Goal: Transaction & Acquisition: Purchase product/service

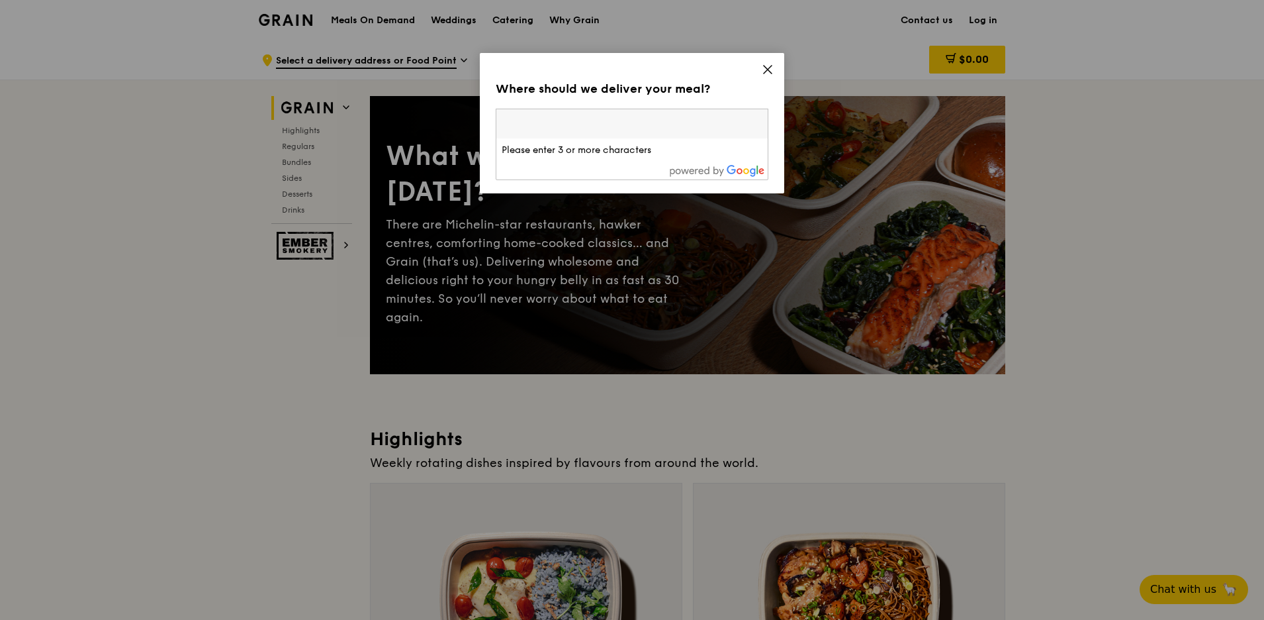
click at [757, 124] on input "search" at bounding box center [631, 123] width 271 height 29
click at [766, 66] on icon at bounding box center [768, 70] width 12 height 12
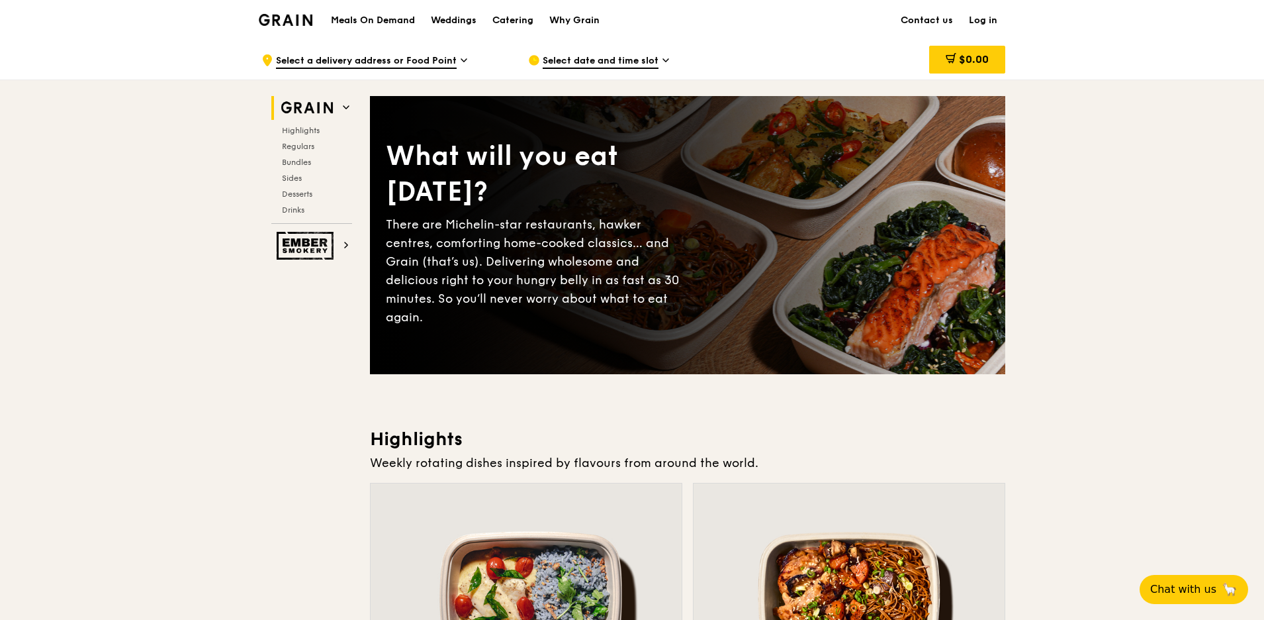
click at [389, 65] on span "Select a delivery address or Food Point" at bounding box center [366, 61] width 181 height 15
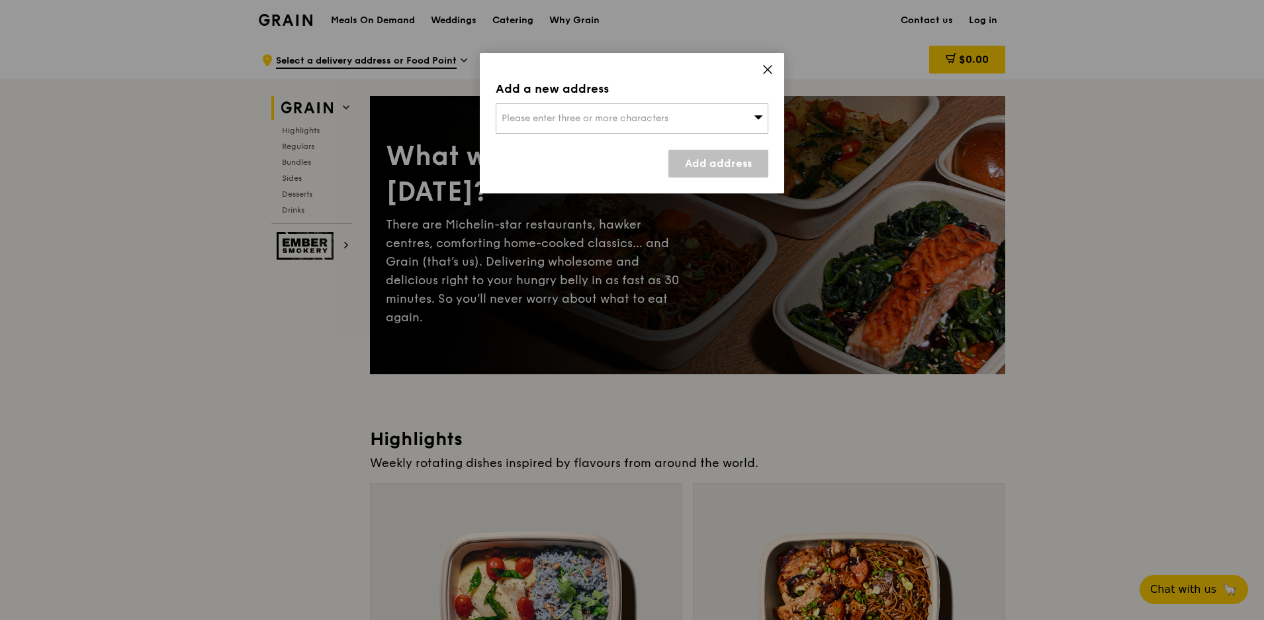
click at [633, 114] on span "Please enter three or more characters" at bounding box center [585, 118] width 167 height 11
type input "1 Gerald"
click at [713, 160] on link "Add address" at bounding box center [718, 164] width 100 height 28
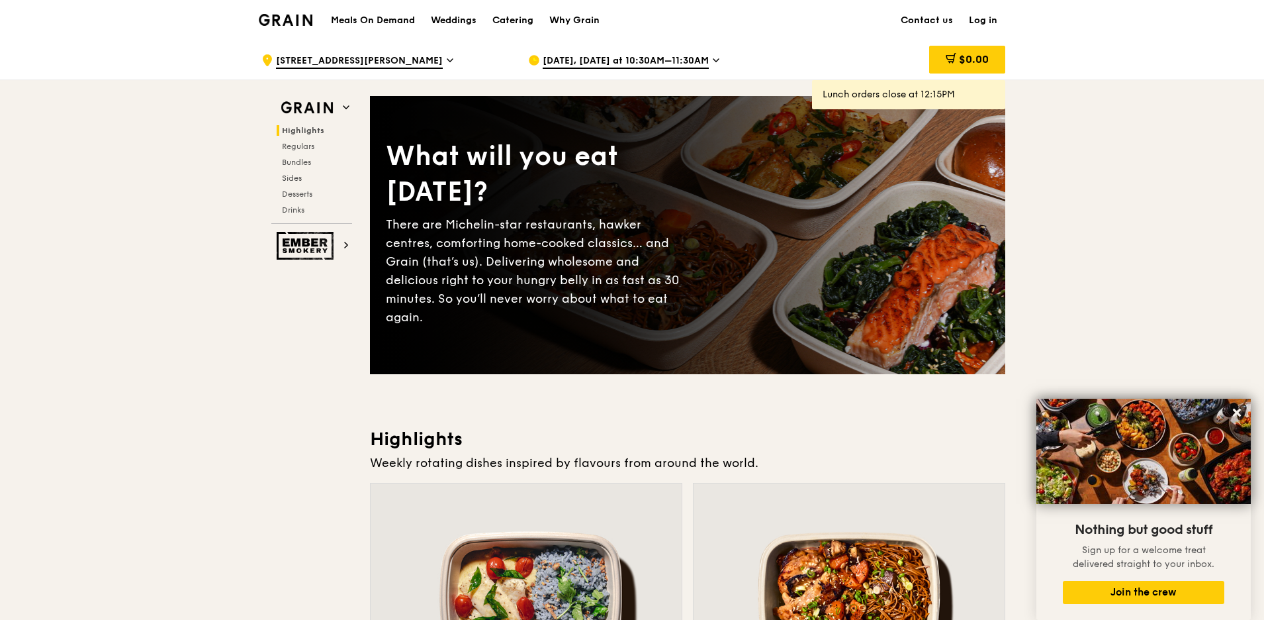
click at [521, 19] on div "Catering" at bounding box center [512, 21] width 41 height 40
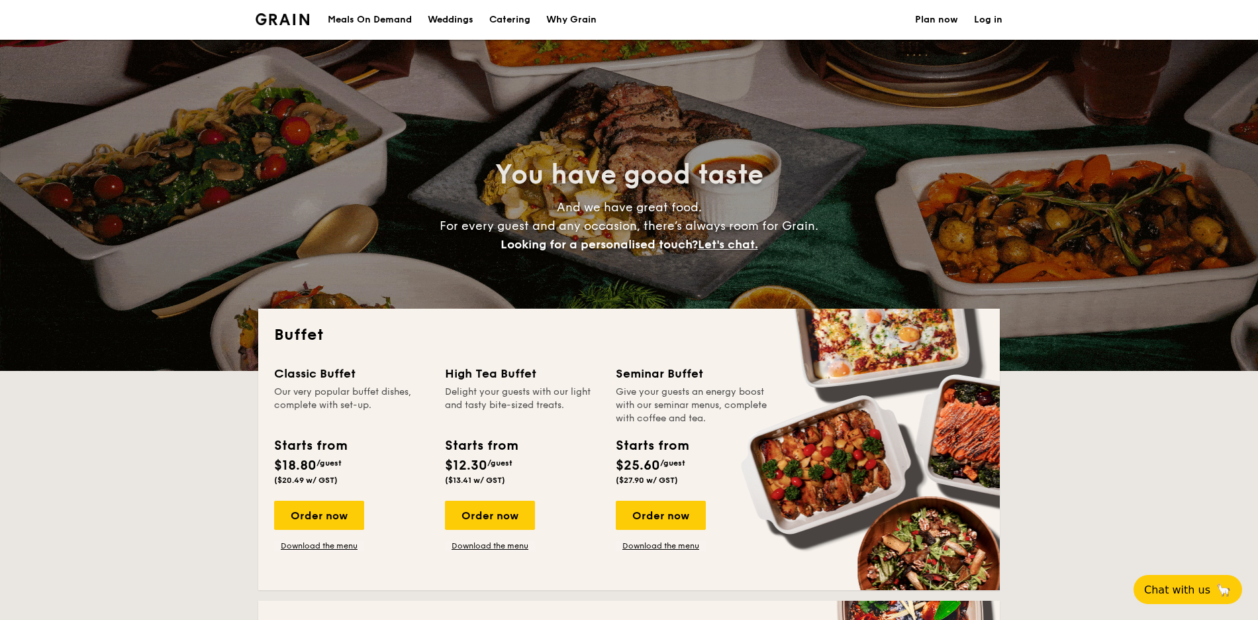
select select
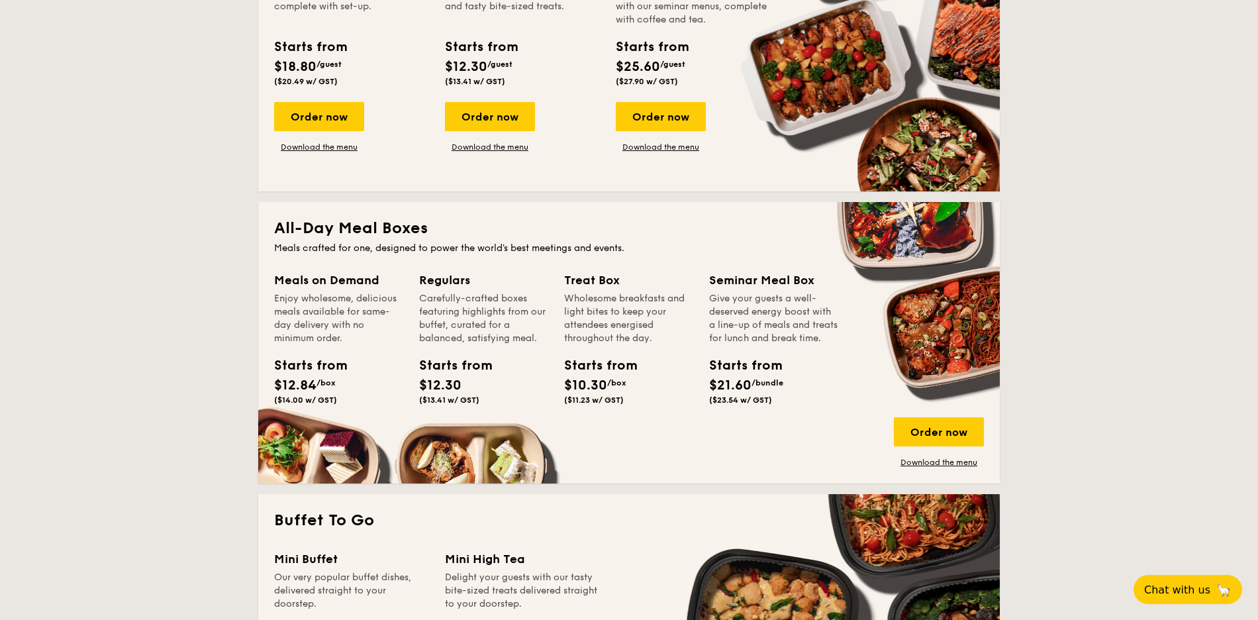
scroll to position [561, 0]
